Goal: Browse casually: Explore the website without a specific task or goal

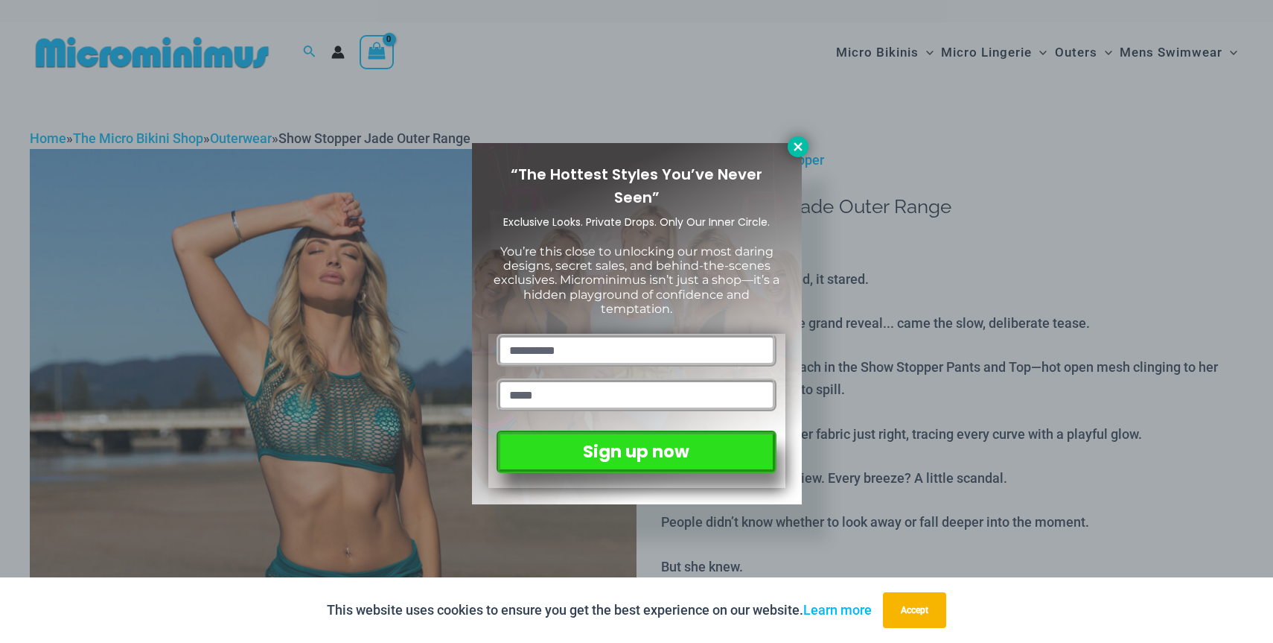
click at [797, 147] on icon at bounding box center [798, 146] width 8 height 8
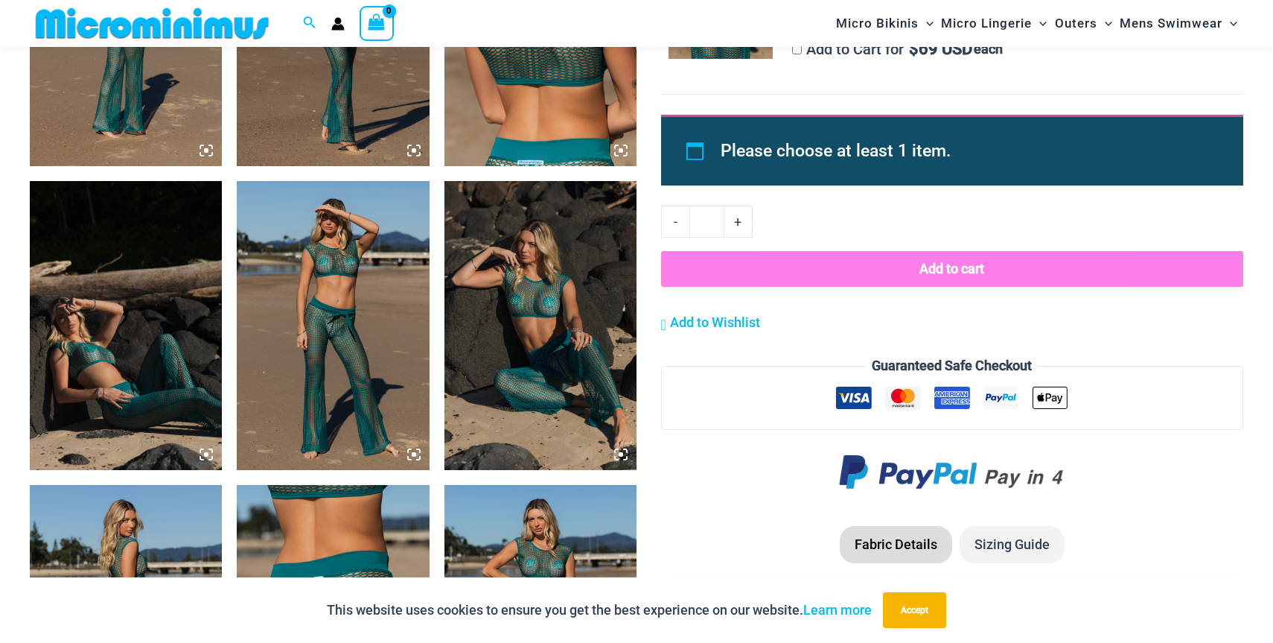
scroll to position [1194, 0]
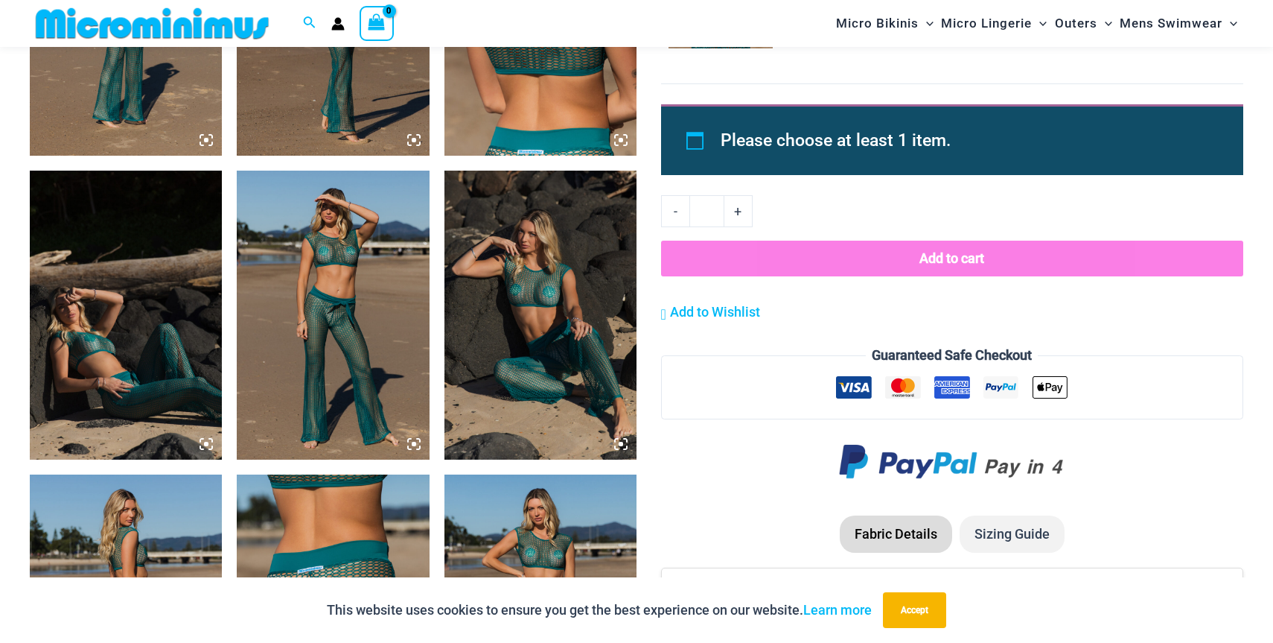
click at [510, 269] on img at bounding box center [541, 315] width 192 height 288
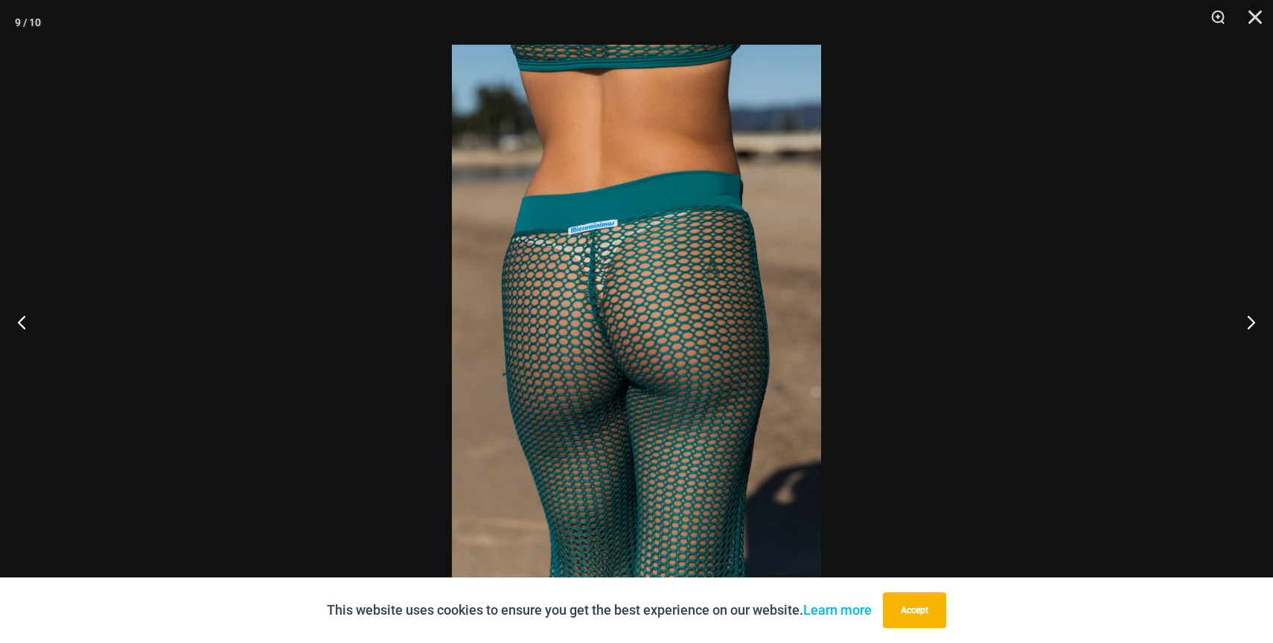
click at [766, 259] on img at bounding box center [636, 321] width 369 height 553
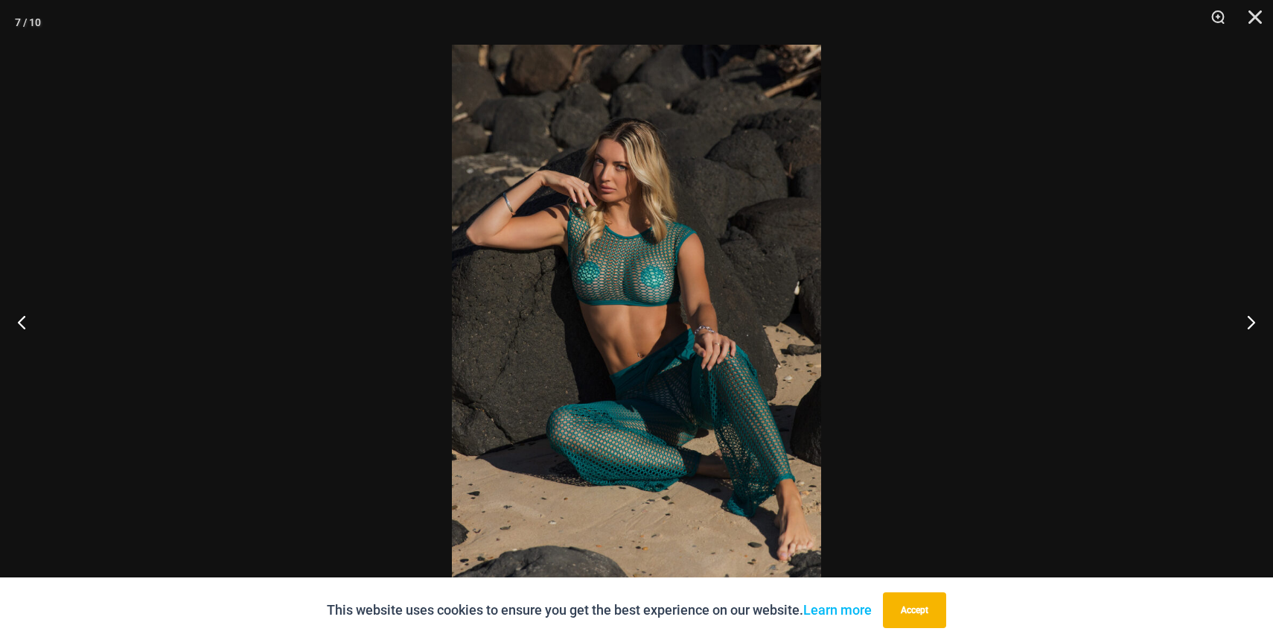
click at [766, 259] on img at bounding box center [636, 321] width 369 height 553
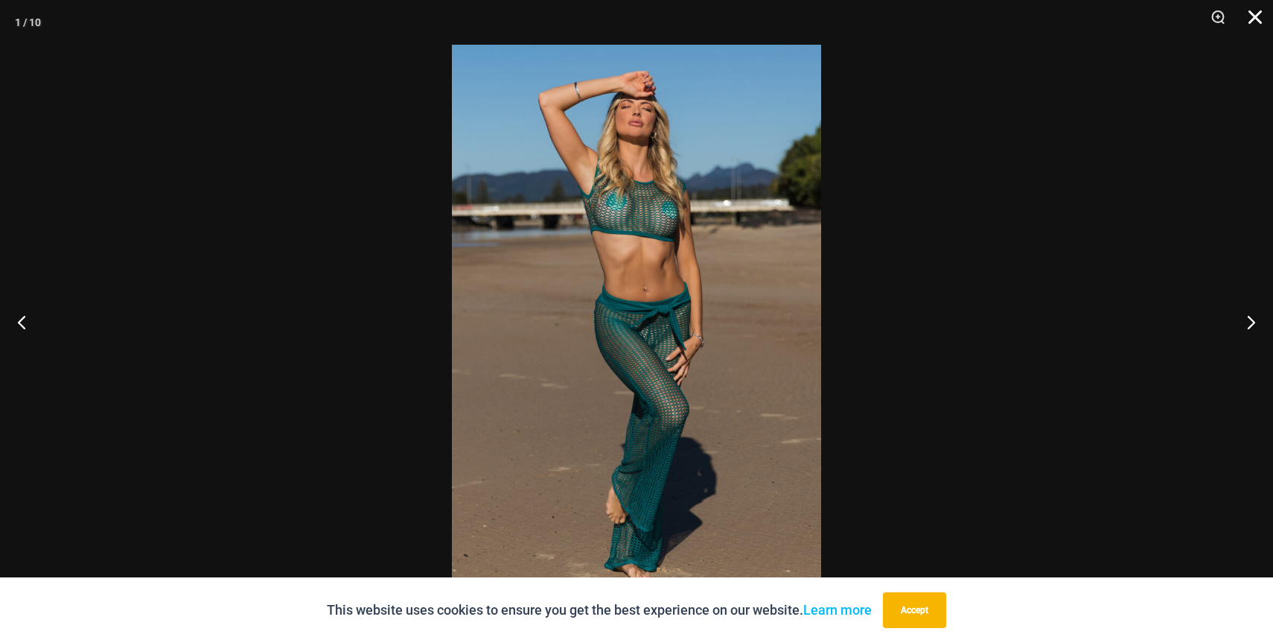
click at [1257, 16] on button "Close" at bounding box center [1250, 22] width 37 height 45
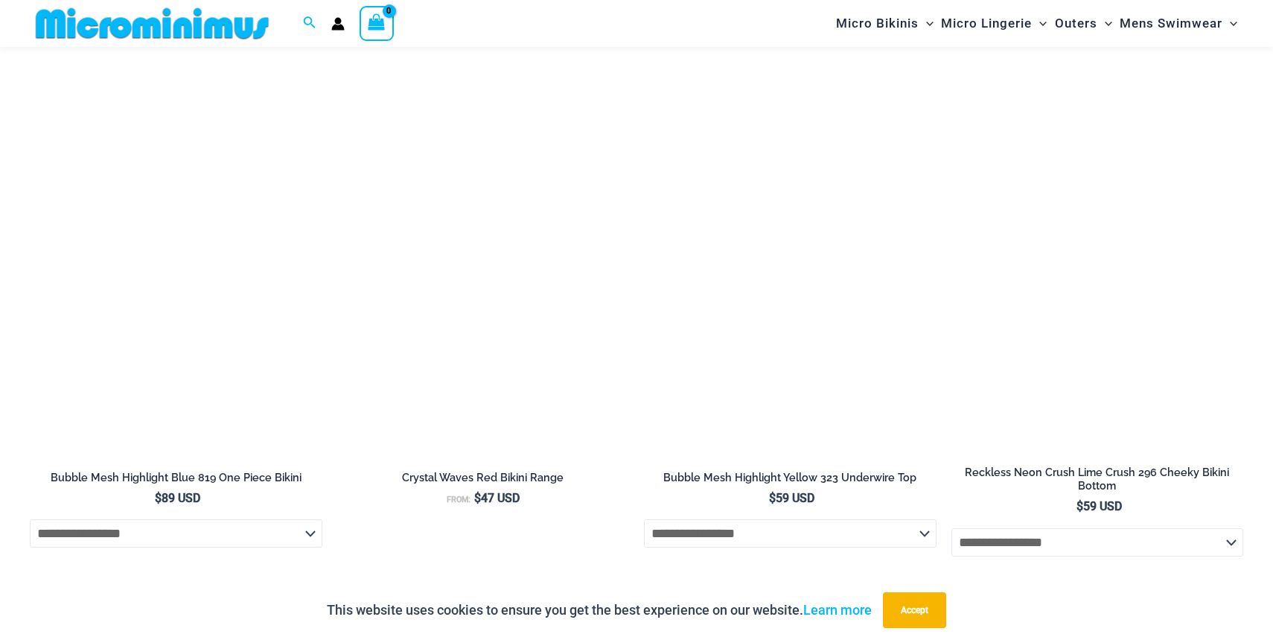
scroll to position [2565, 0]
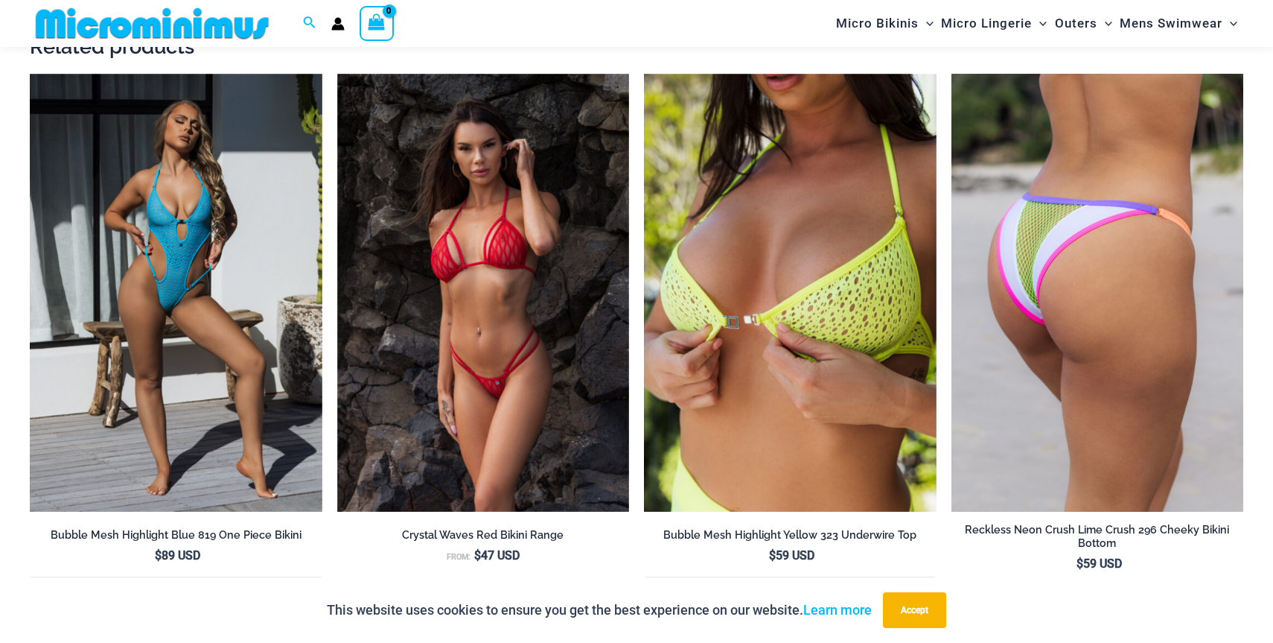
click at [1055, 277] on img at bounding box center [1098, 293] width 293 height 439
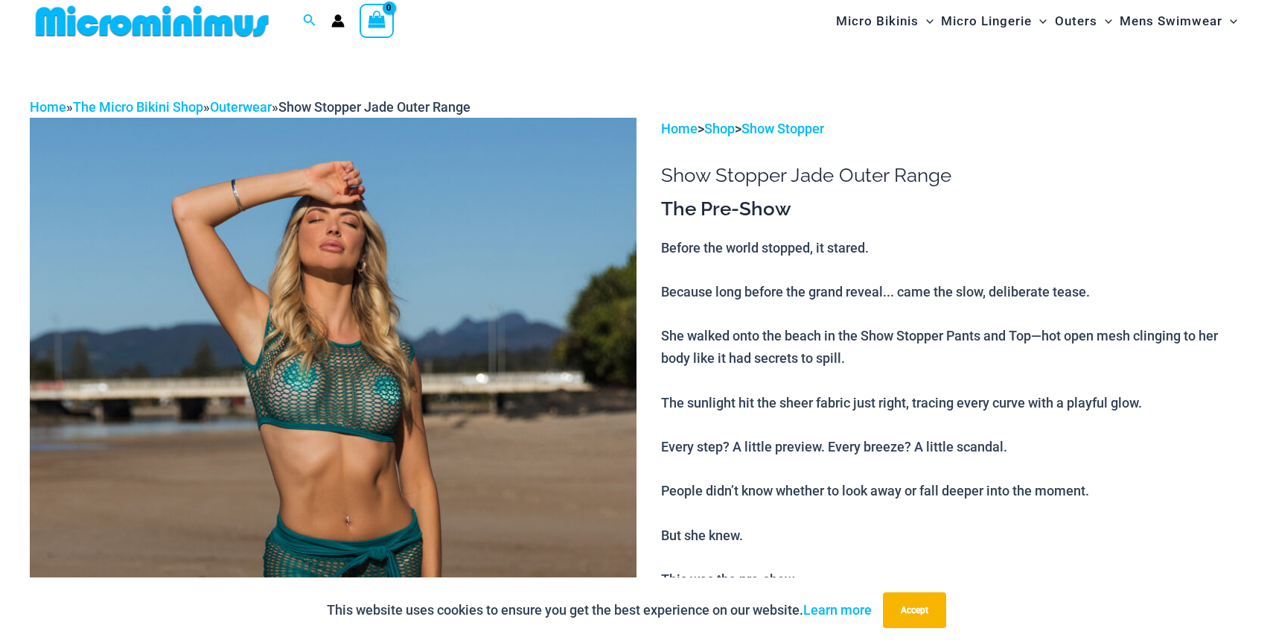
scroll to position [0, 0]
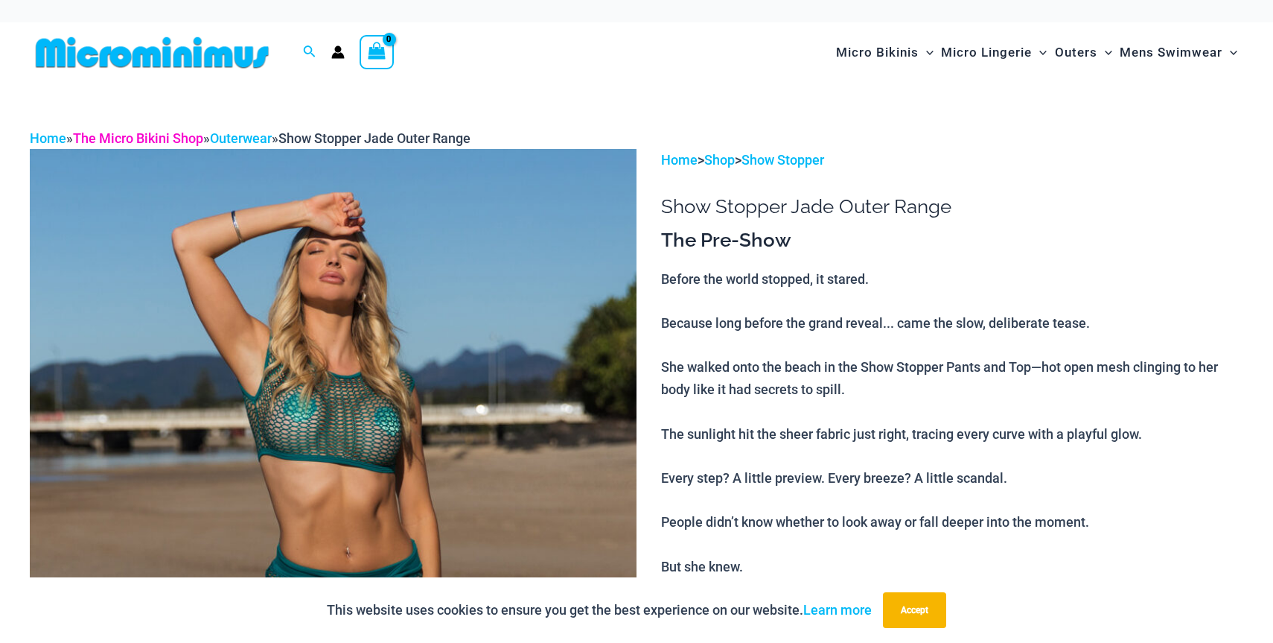
click at [133, 141] on link "The Micro Bikini Shop" at bounding box center [138, 138] width 130 height 16
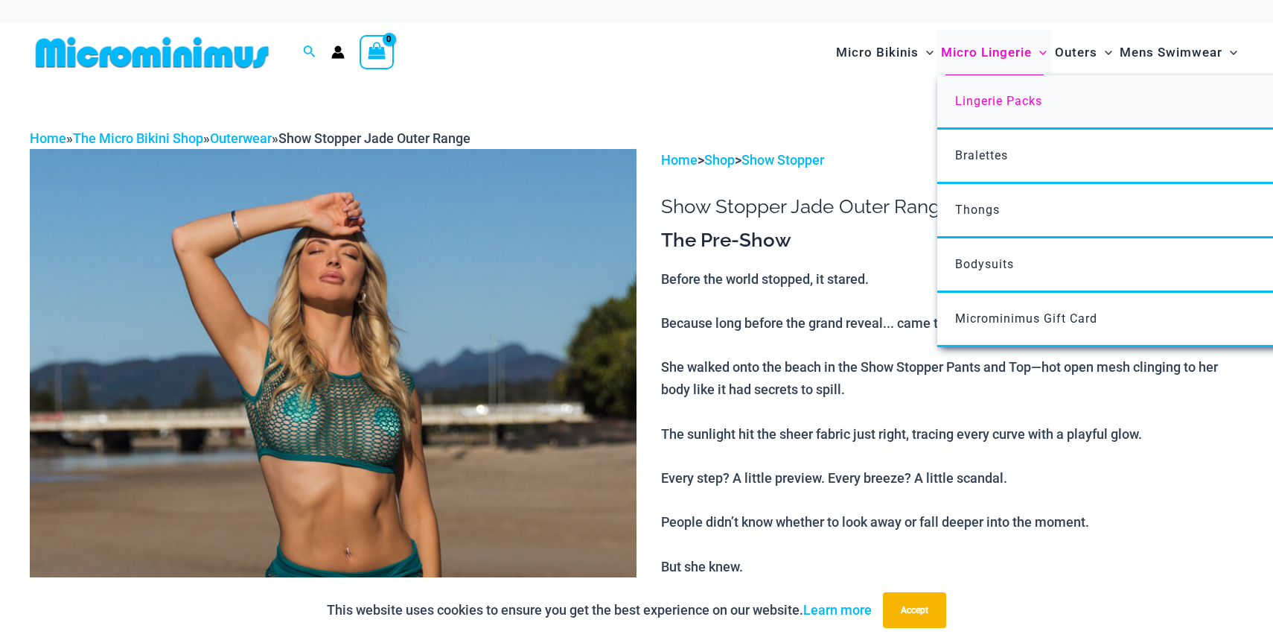
click at [1016, 100] on span "Lingerie Packs" at bounding box center [998, 101] width 87 height 14
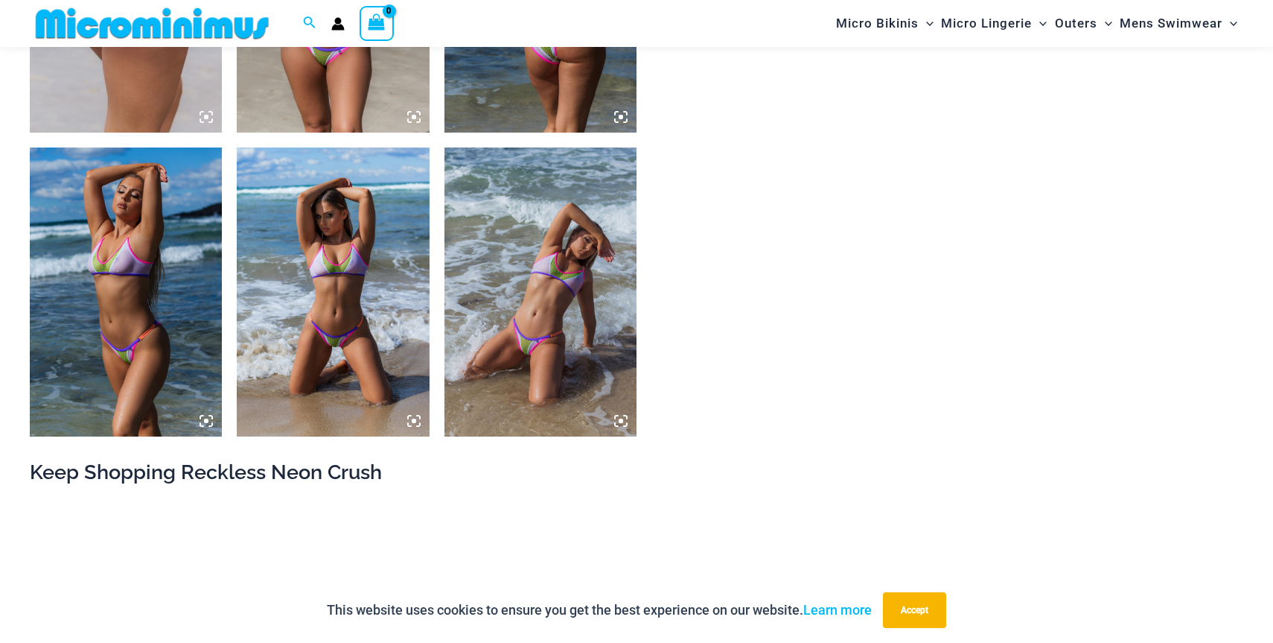
scroll to position [1218, 0]
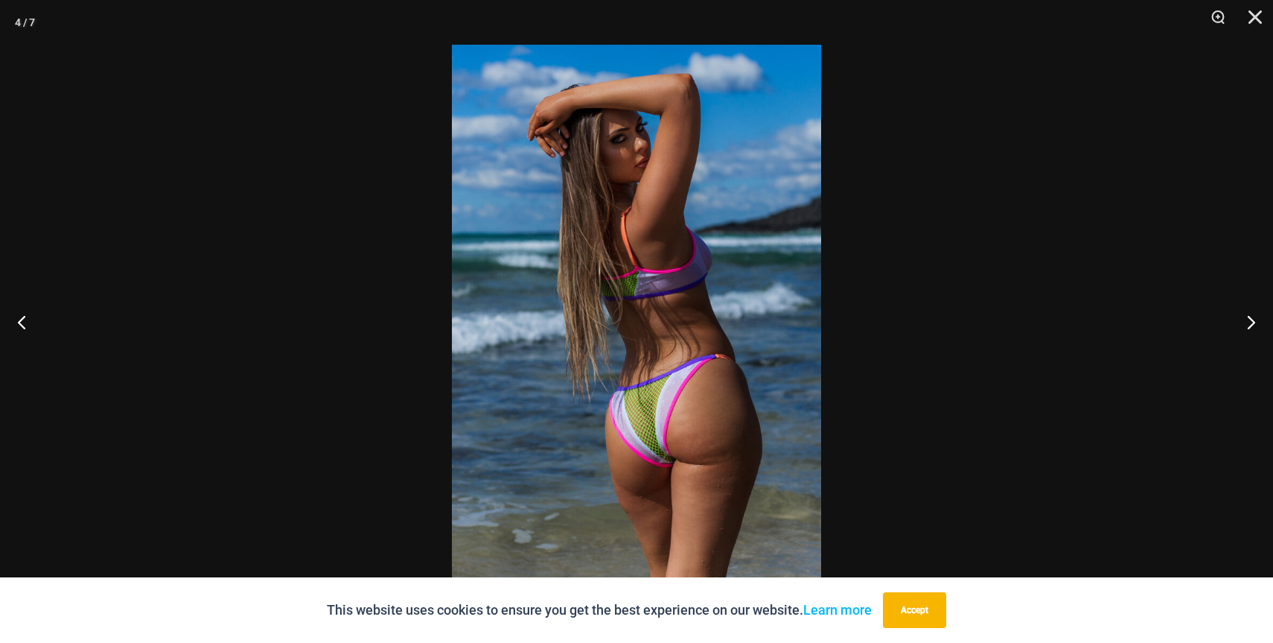
click at [716, 350] on img at bounding box center [636, 321] width 369 height 553
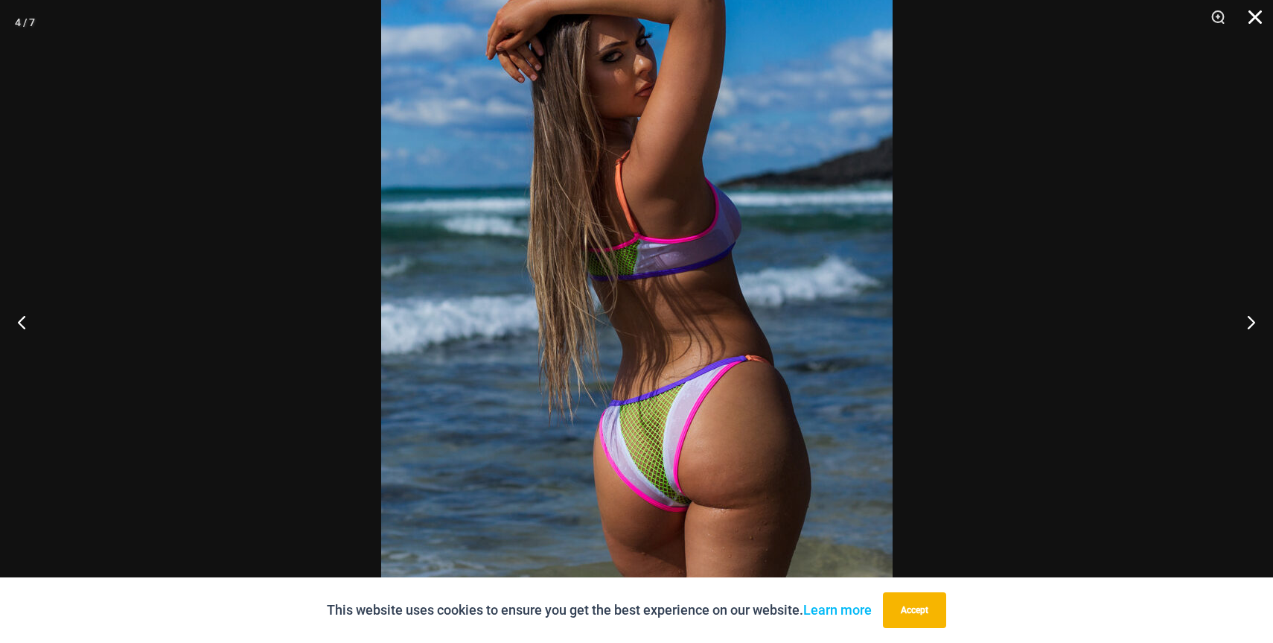
click at [1254, 26] on button "Close" at bounding box center [1250, 22] width 37 height 45
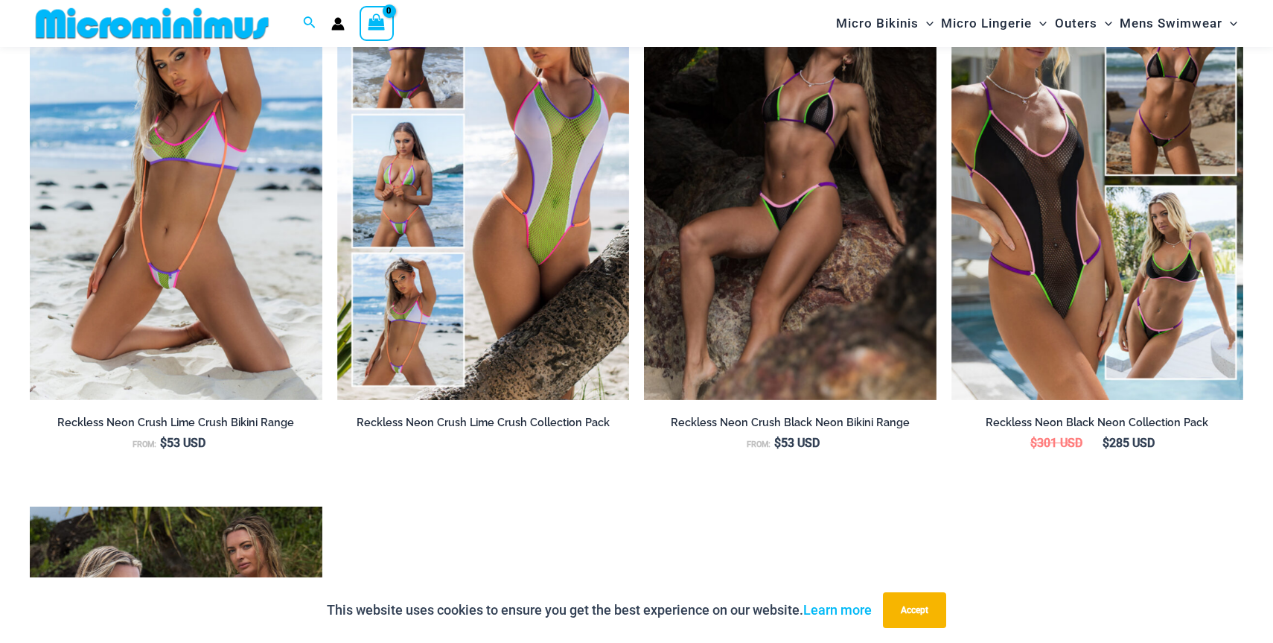
scroll to position [1753, 0]
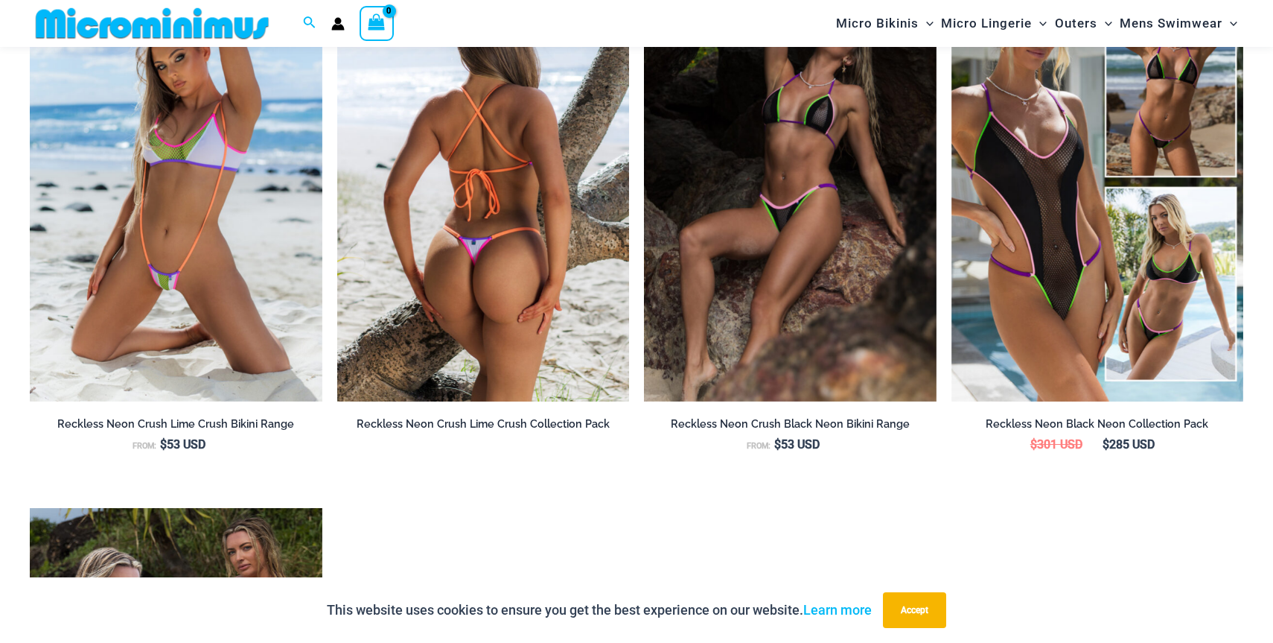
click at [541, 271] on img at bounding box center [483, 182] width 293 height 439
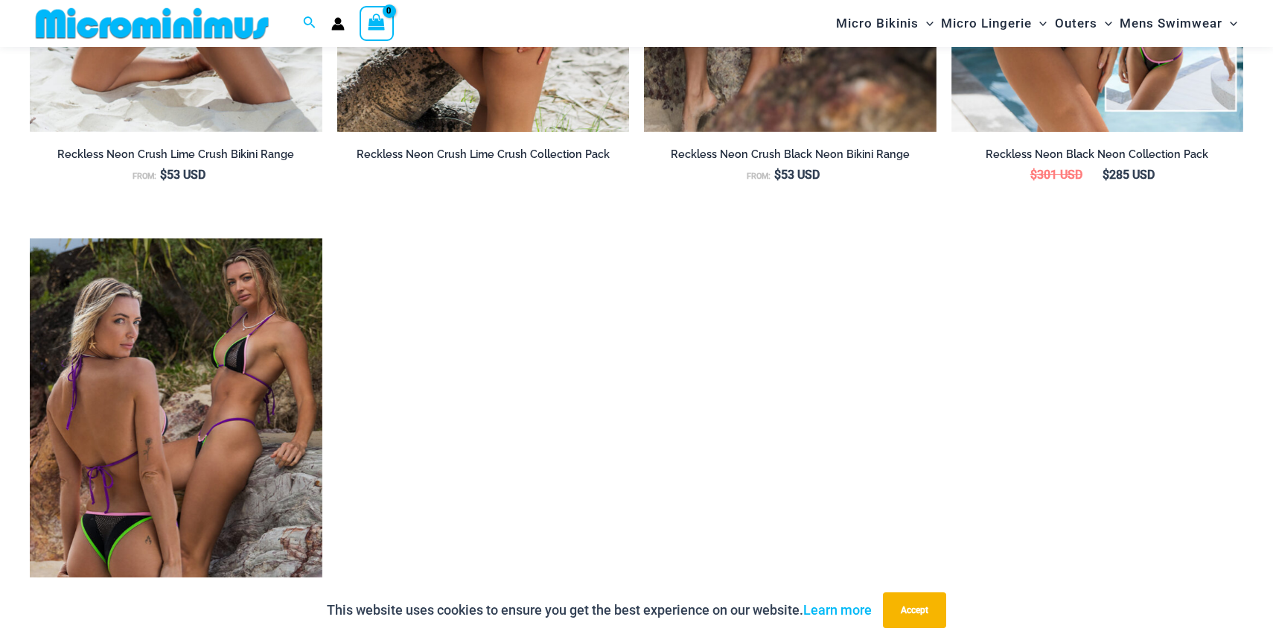
scroll to position [2028, 0]
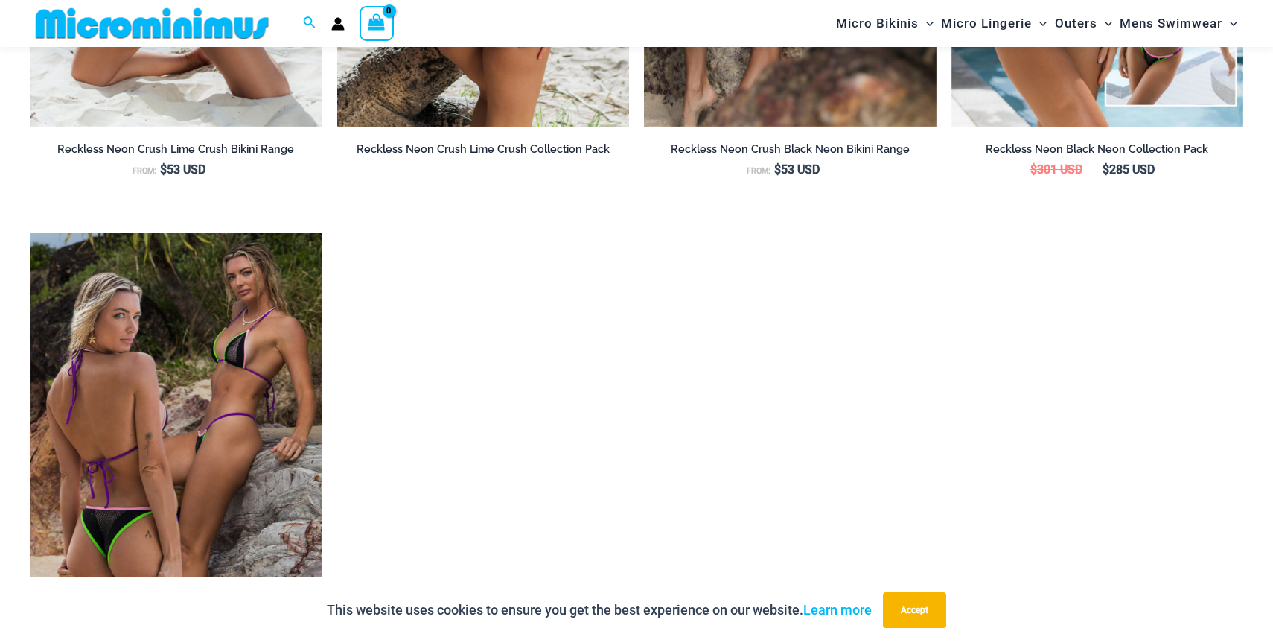
click at [556, 155] on h2 "Reckless Neon Crush Lime Crush Collection Pack" at bounding box center [483, 149] width 293 height 14
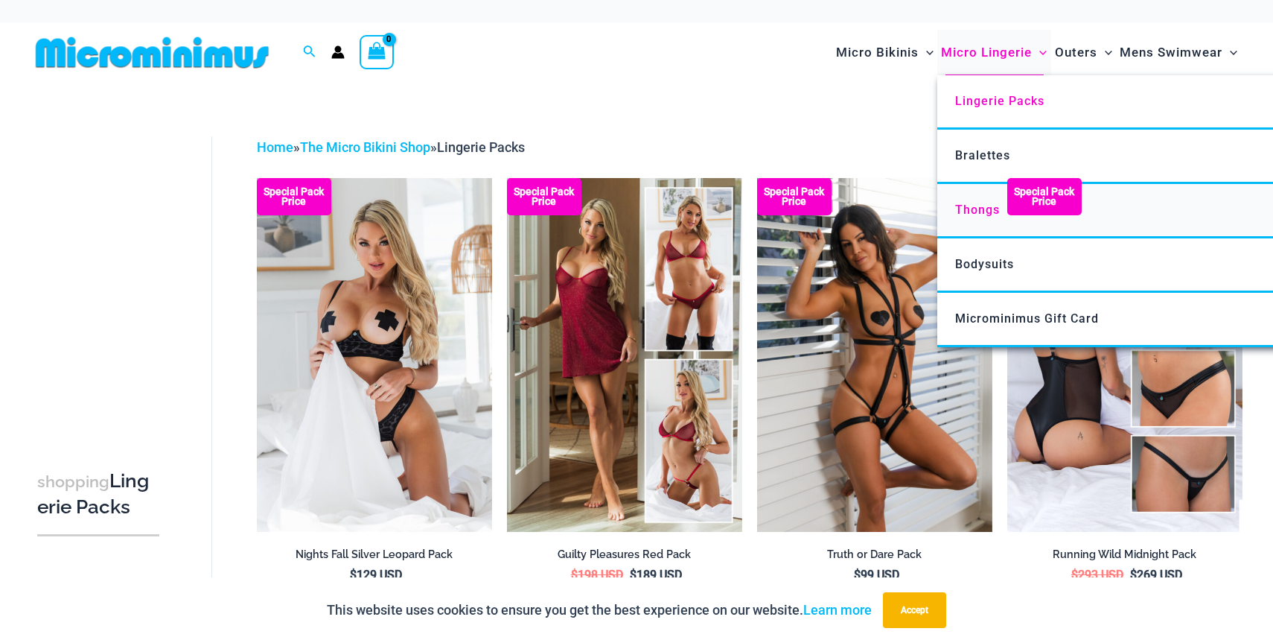
click at [982, 211] on span "Thongs" at bounding box center [977, 210] width 45 height 14
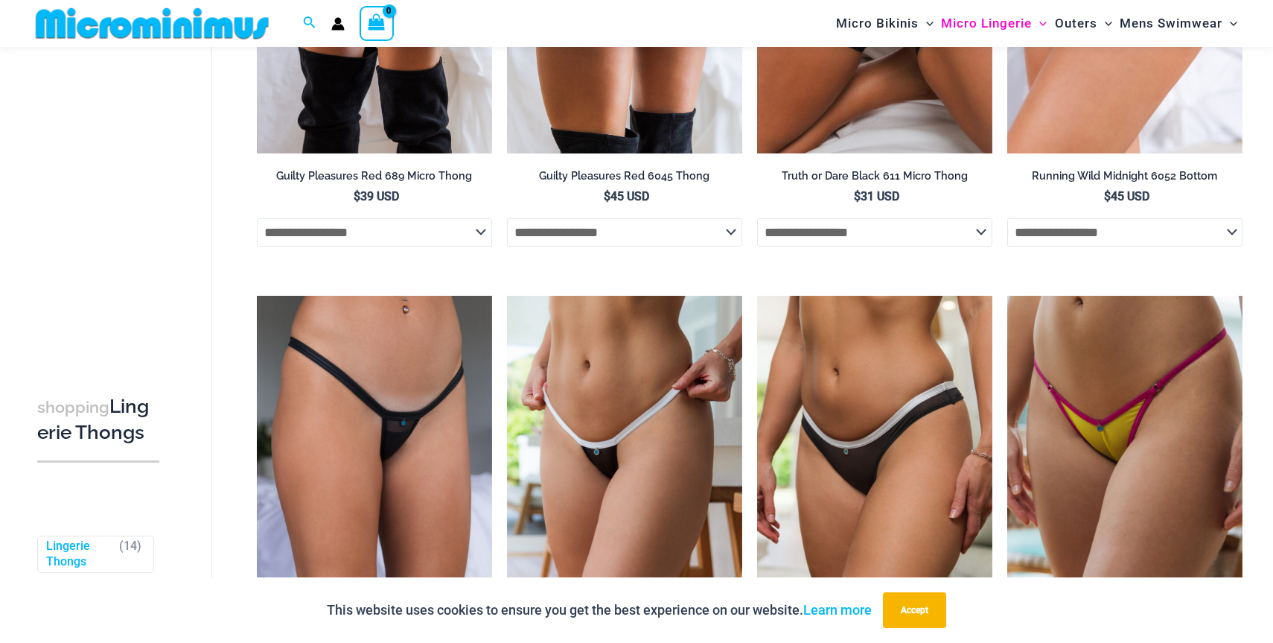
scroll to position [399, 0]
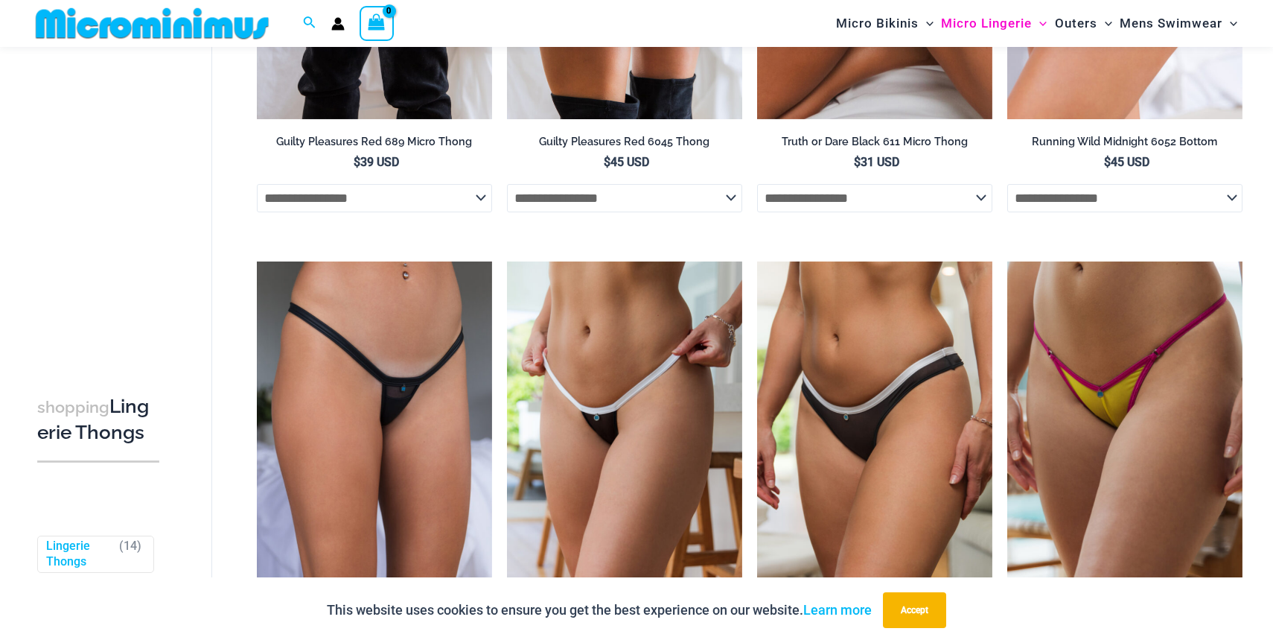
click at [726, 201] on select "**********" at bounding box center [624, 198] width 235 height 28
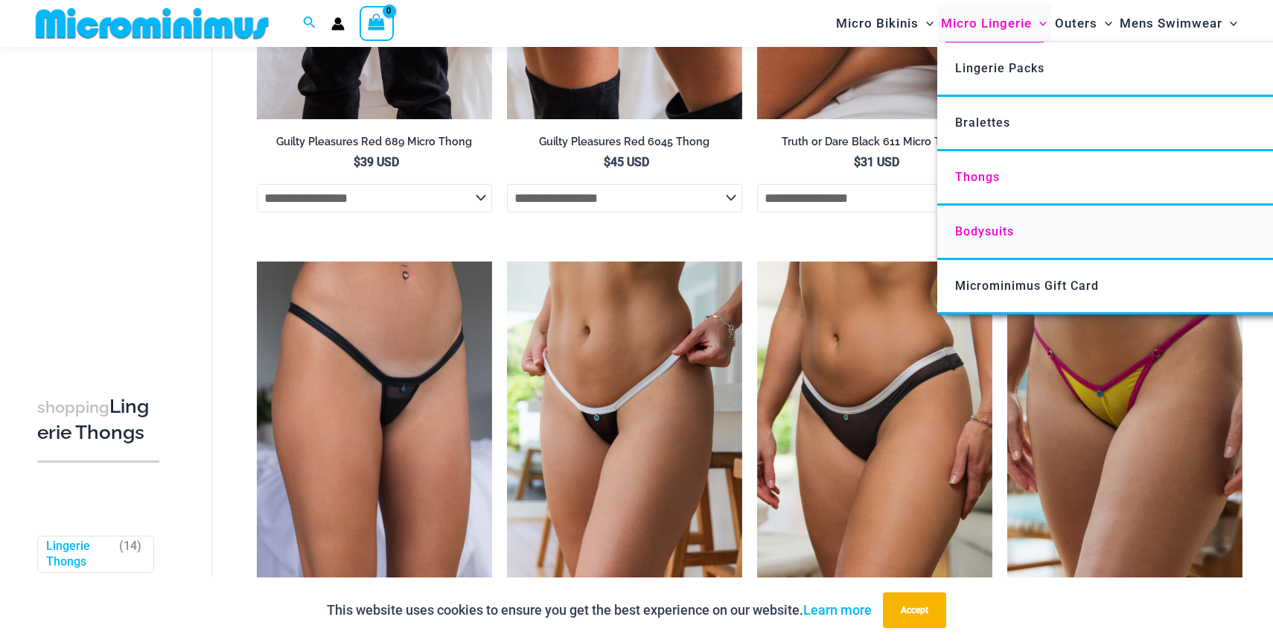
click at [989, 232] on span "Bodysuits" at bounding box center [984, 231] width 59 height 14
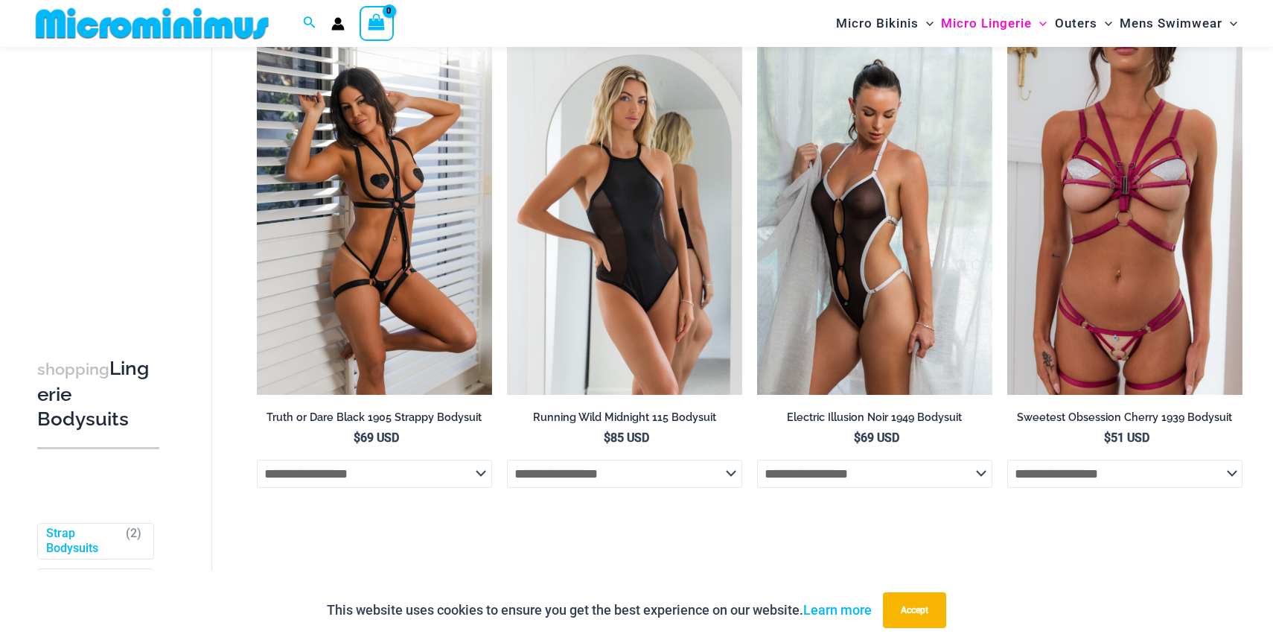
scroll to position [133, 0]
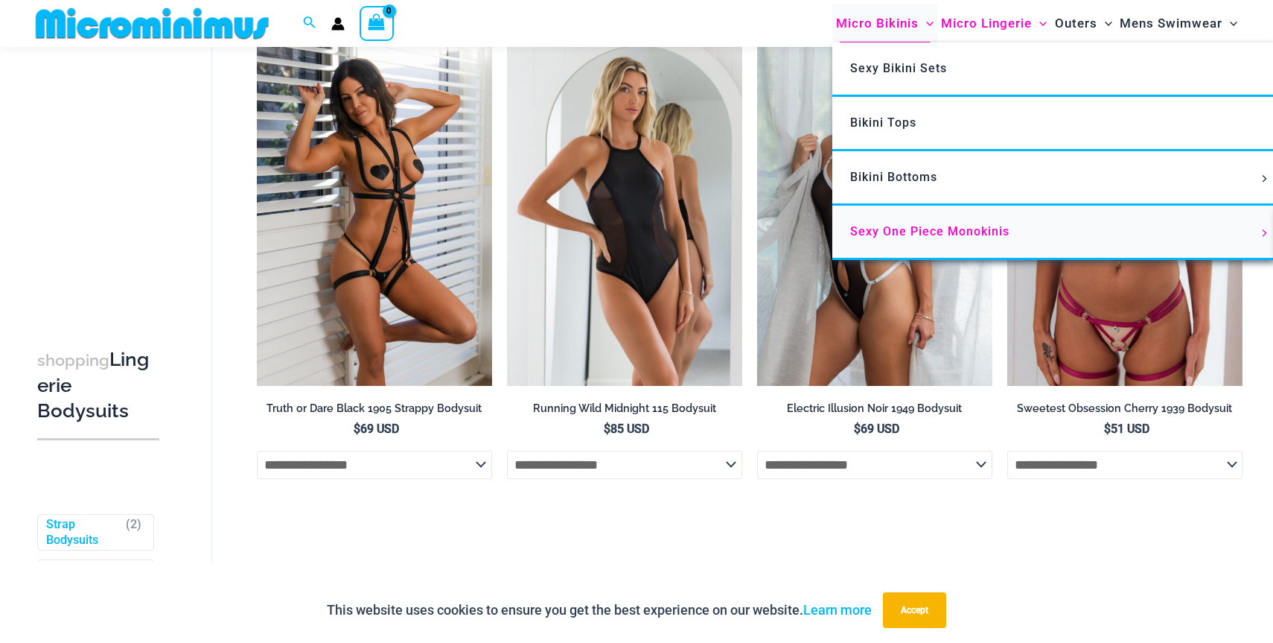
click at [940, 234] on span "Sexy One Piece Monokinis" at bounding box center [929, 231] width 159 height 14
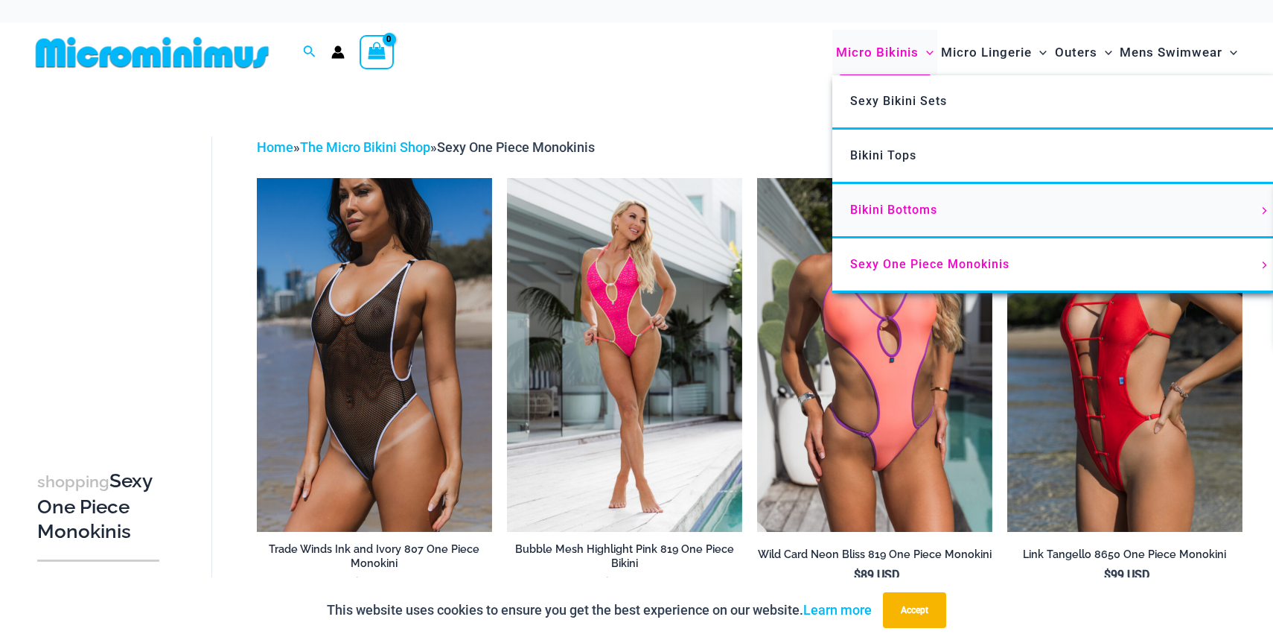
click at [879, 217] on link "Bikini Bottoms" at bounding box center [1054, 211] width 443 height 54
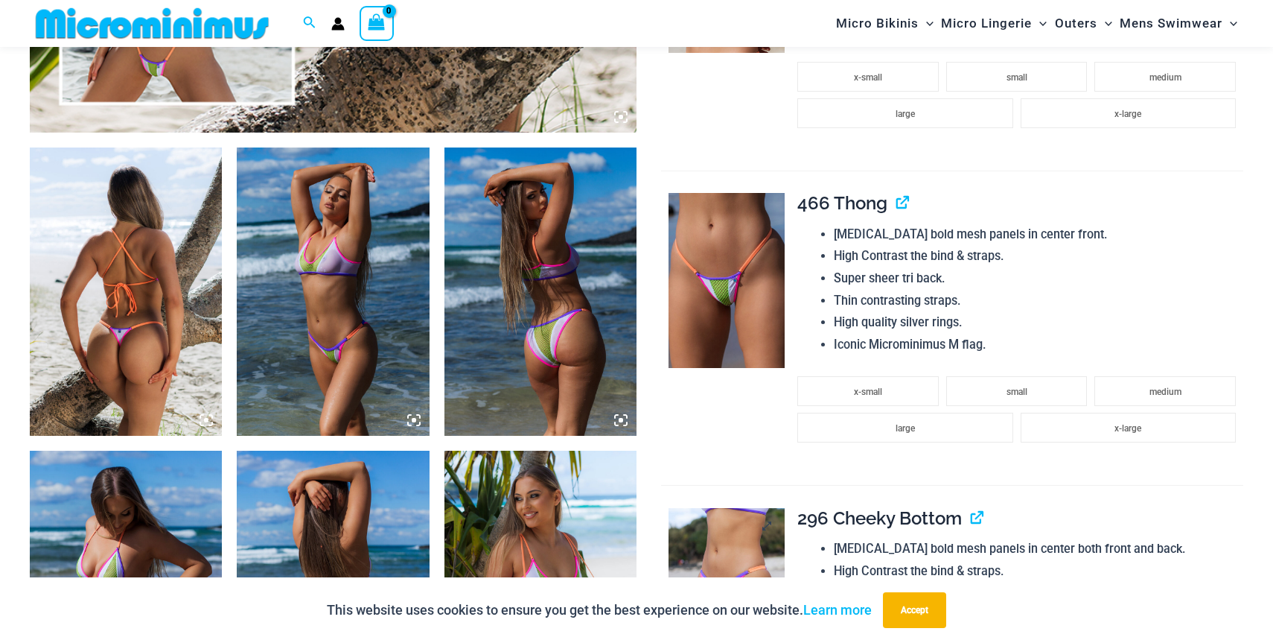
scroll to position [810, 0]
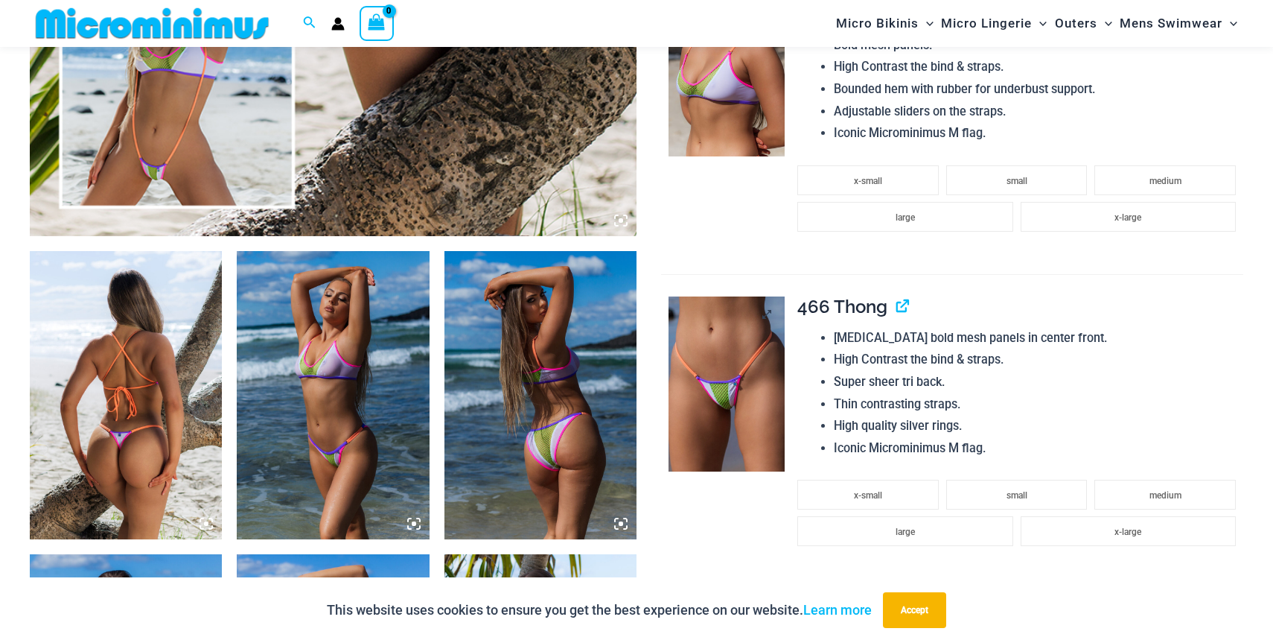
click at [741, 402] on img at bounding box center [727, 383] width 116 height 175
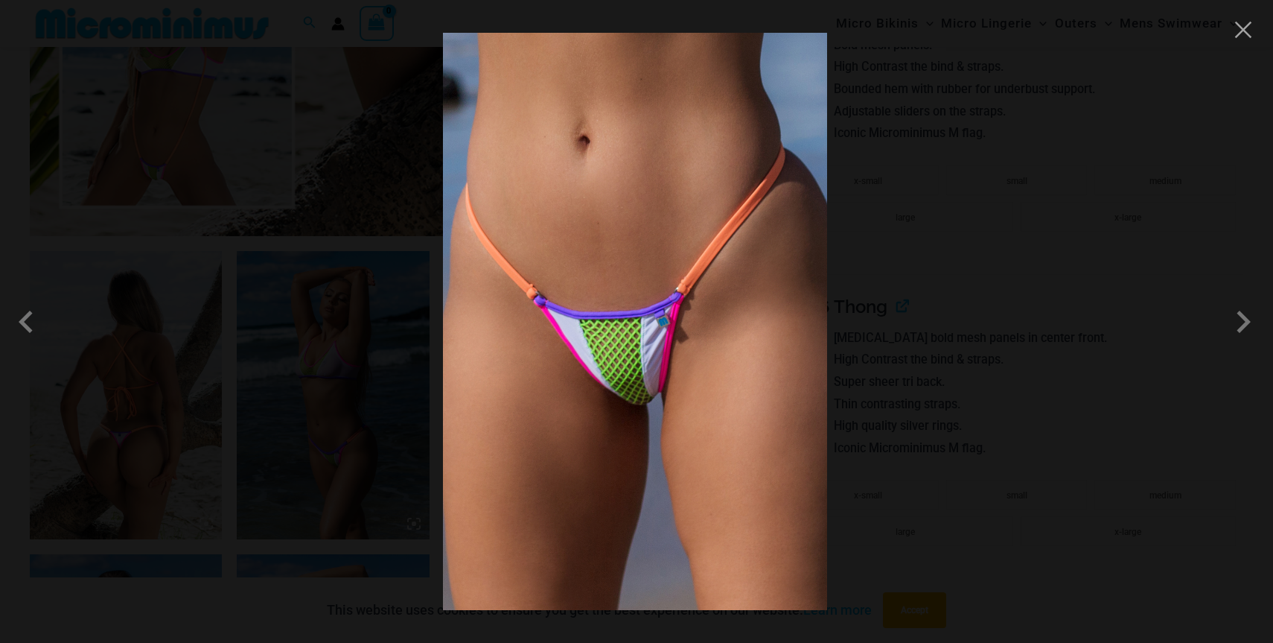
click at [650, 321] on img at bounding box center [635, 321] width 384 height 577
click at [1089, 183] on div at bounding box center [636, 321] width 1273 height 643
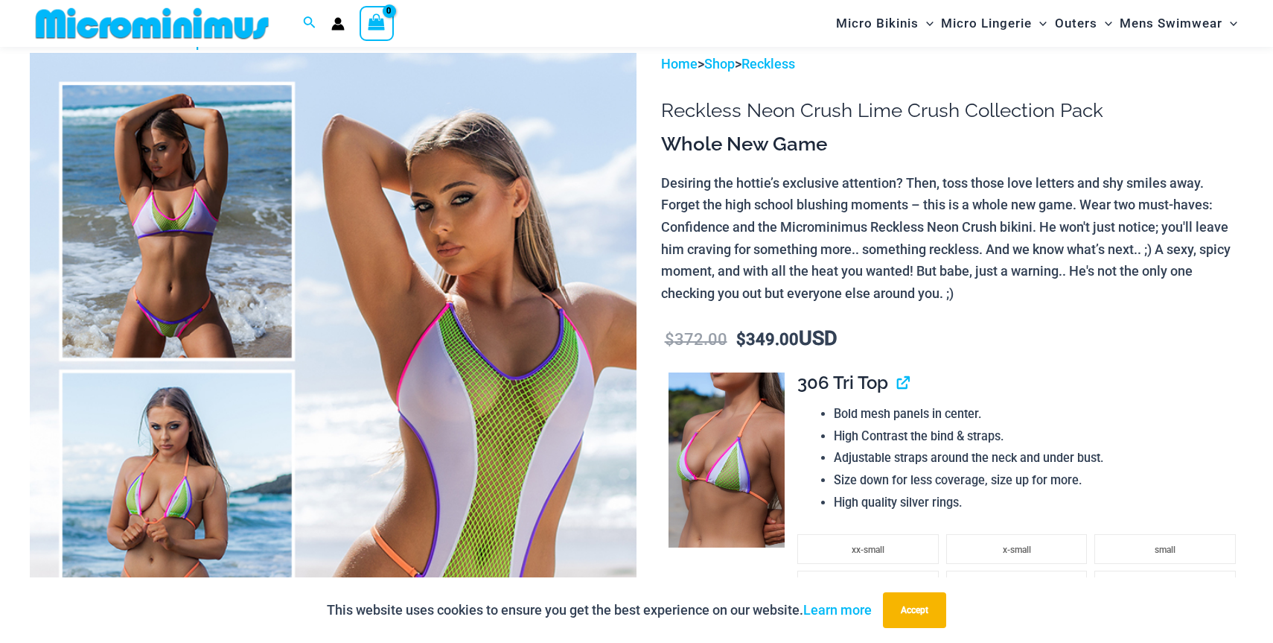
scroll to position [0, 0]
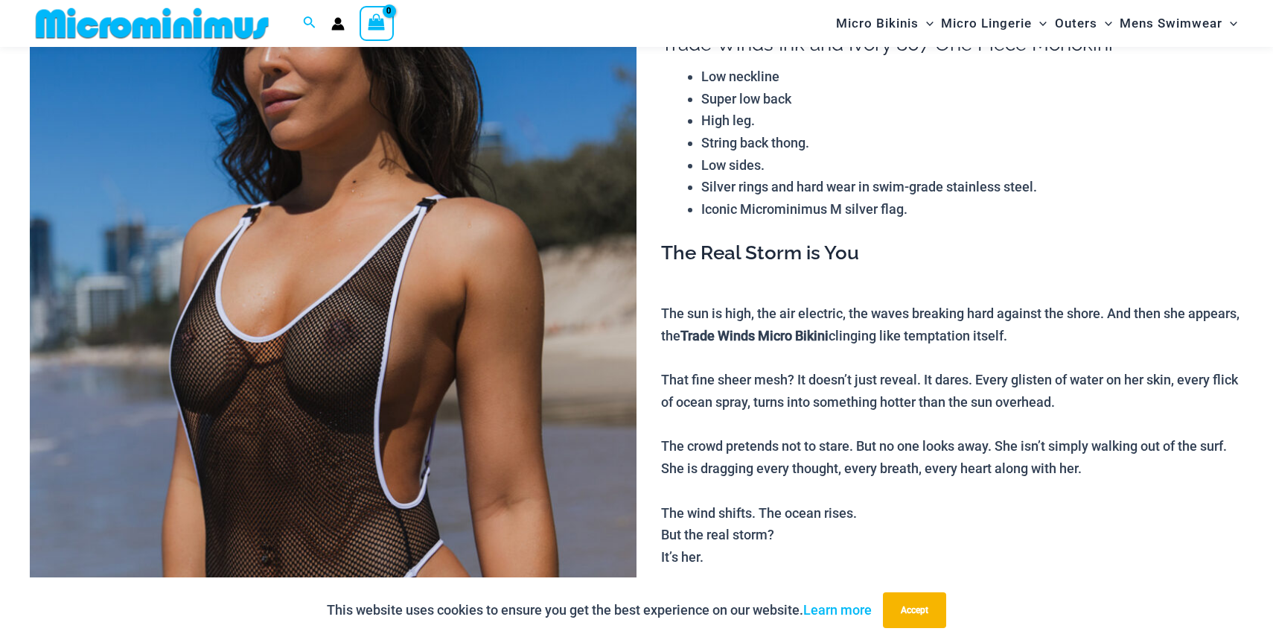
scroll to position [248, 0]
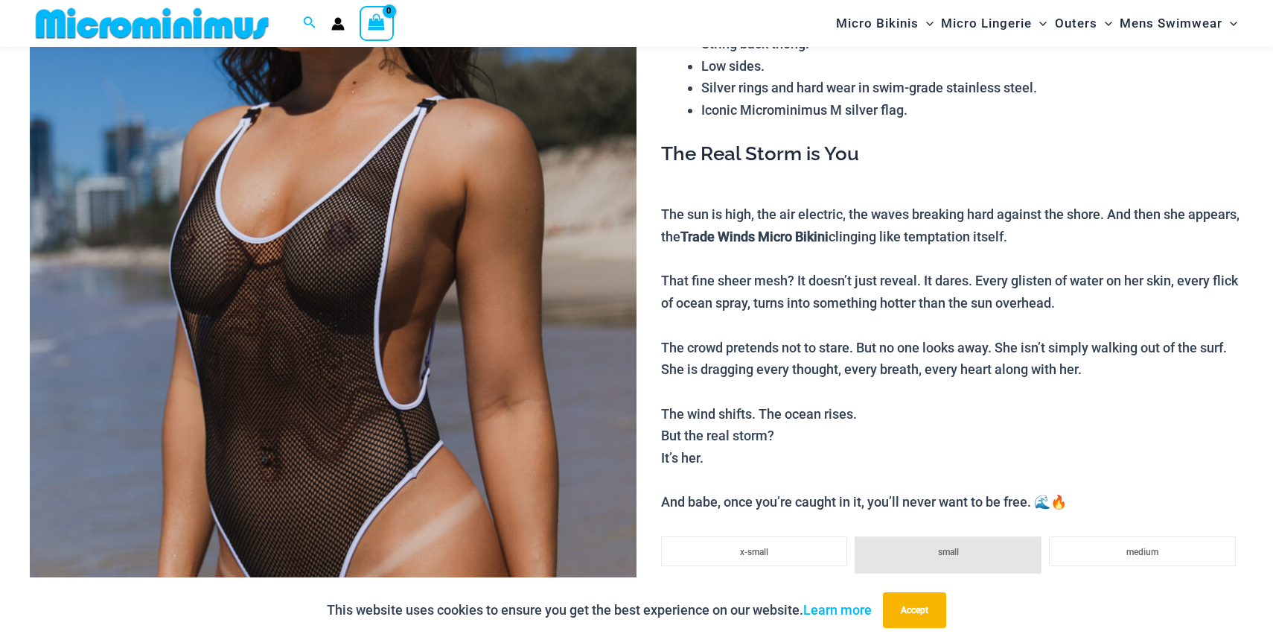
click at [396, 290] on img at bounding box center [333, 343] width 607 height 911
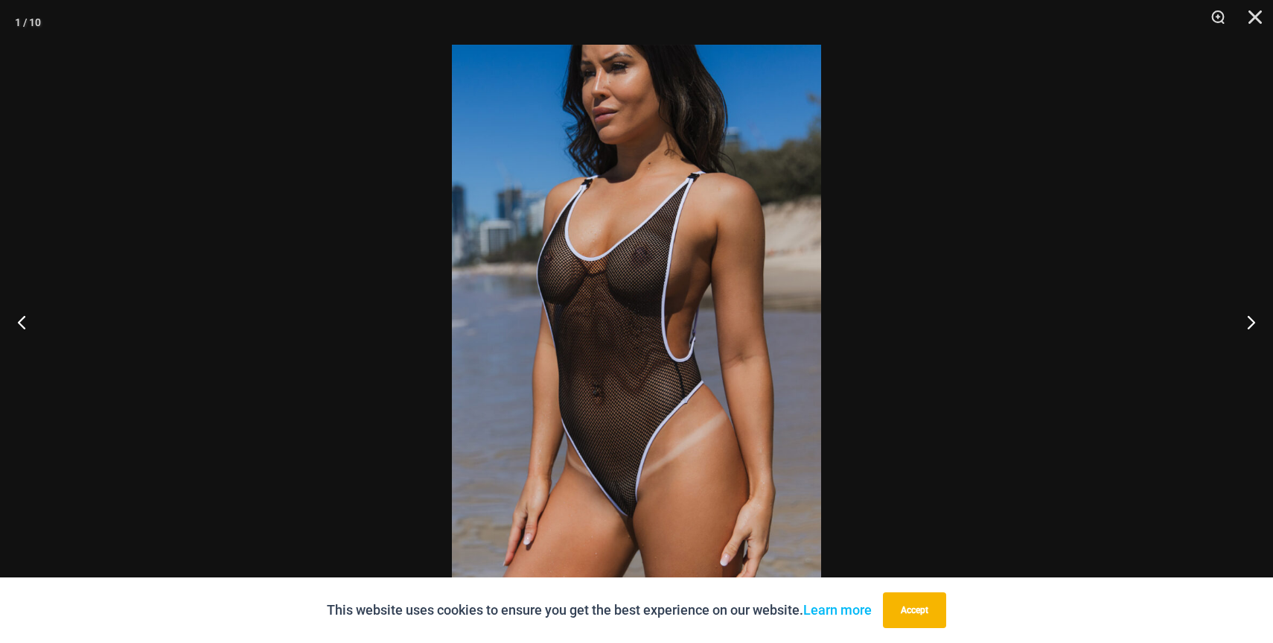
click at [645, 291] on img at bounding box center [636, 321] width 369 height 553
click at [1254, 16] on button "Close" at bounding box center [1250, 22] width 37 height 45
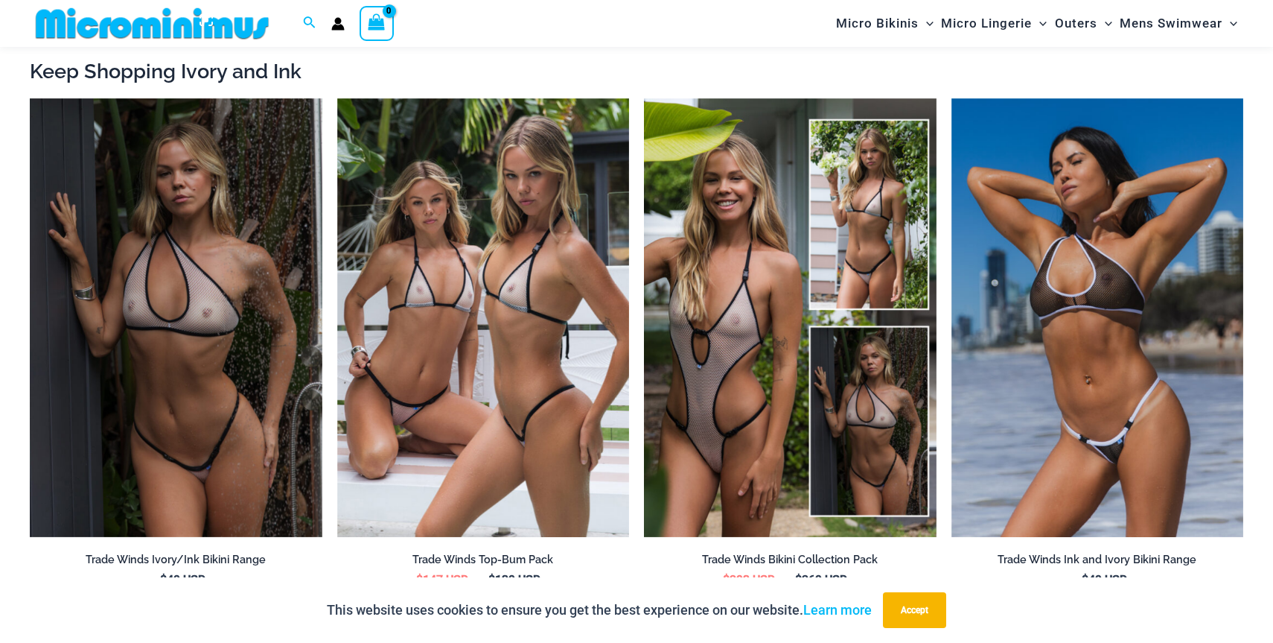
scroll to position [1619, 0]
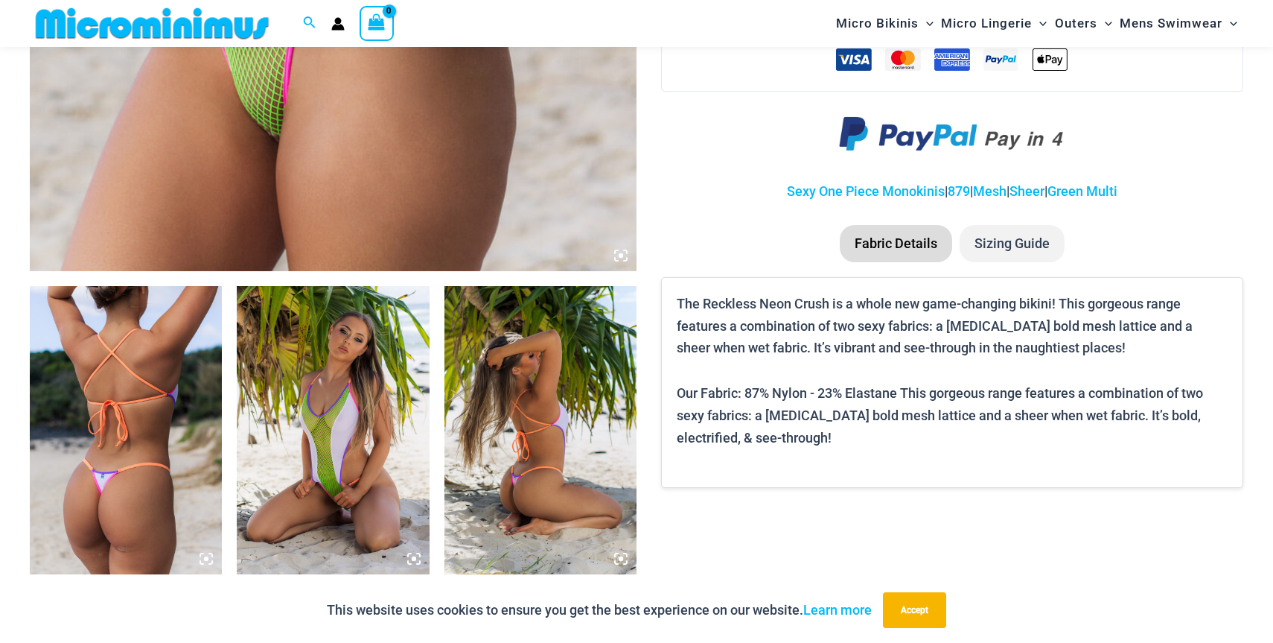
scroll to position [771, 0]
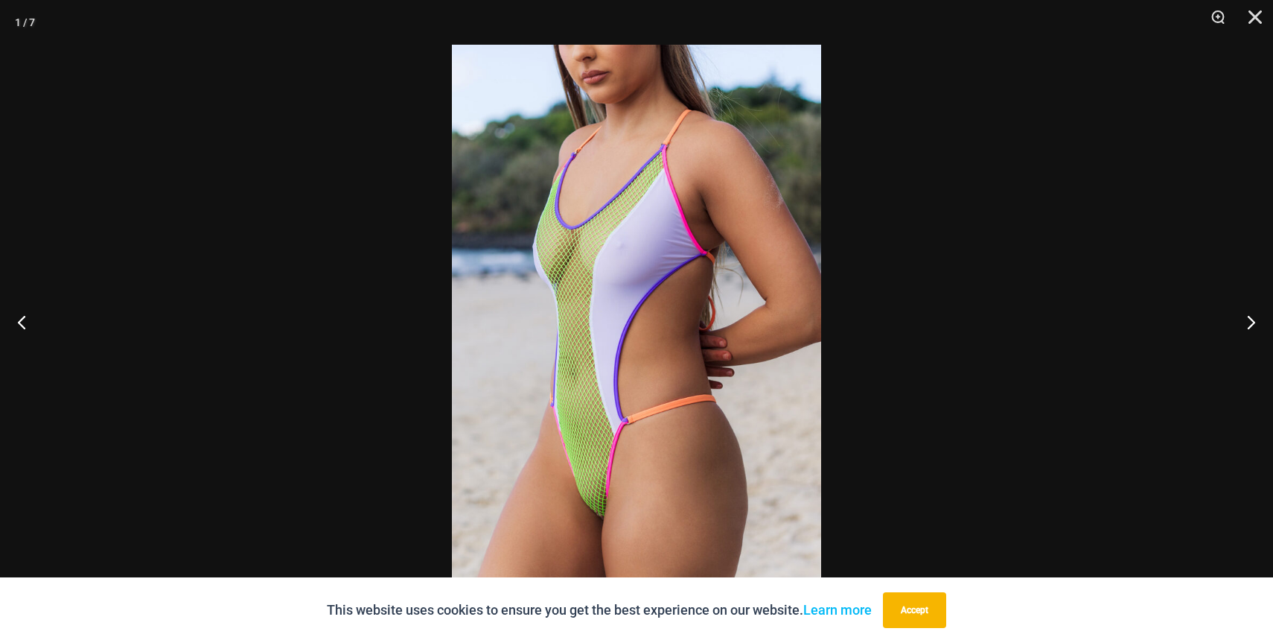
click at [556, 273] on img at bounding box center [636, 321] width 369 height 553
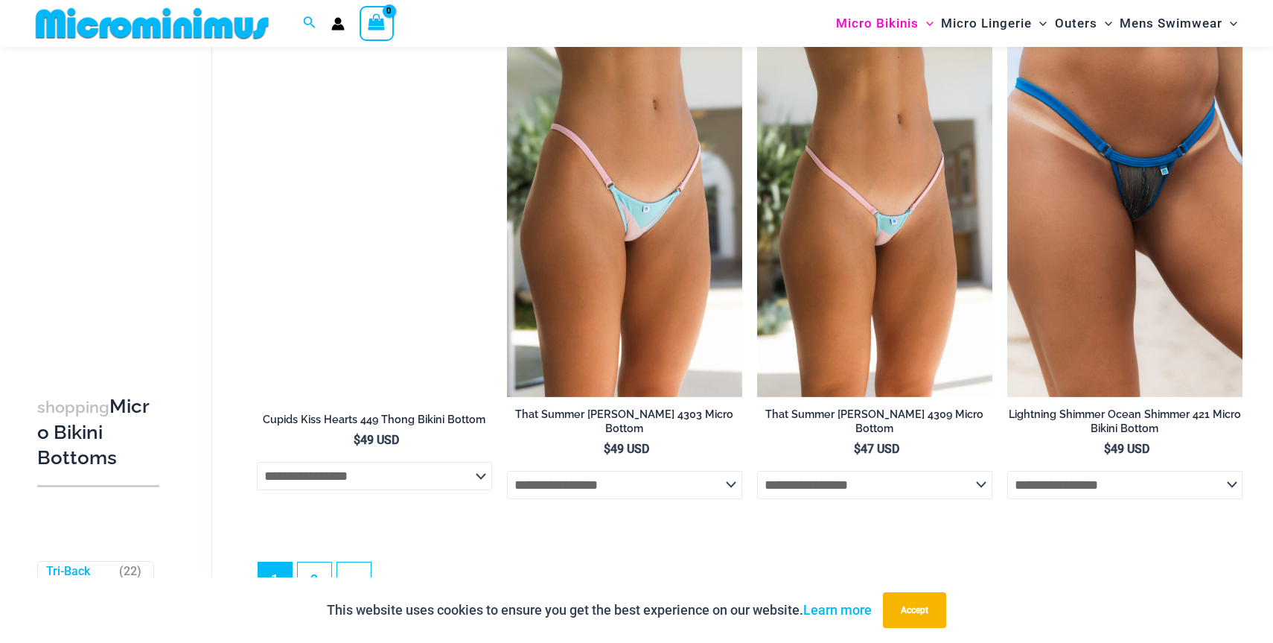
scroll to position [4675, 0]
